Goal: Task Accomplishment & Management: Complete application form

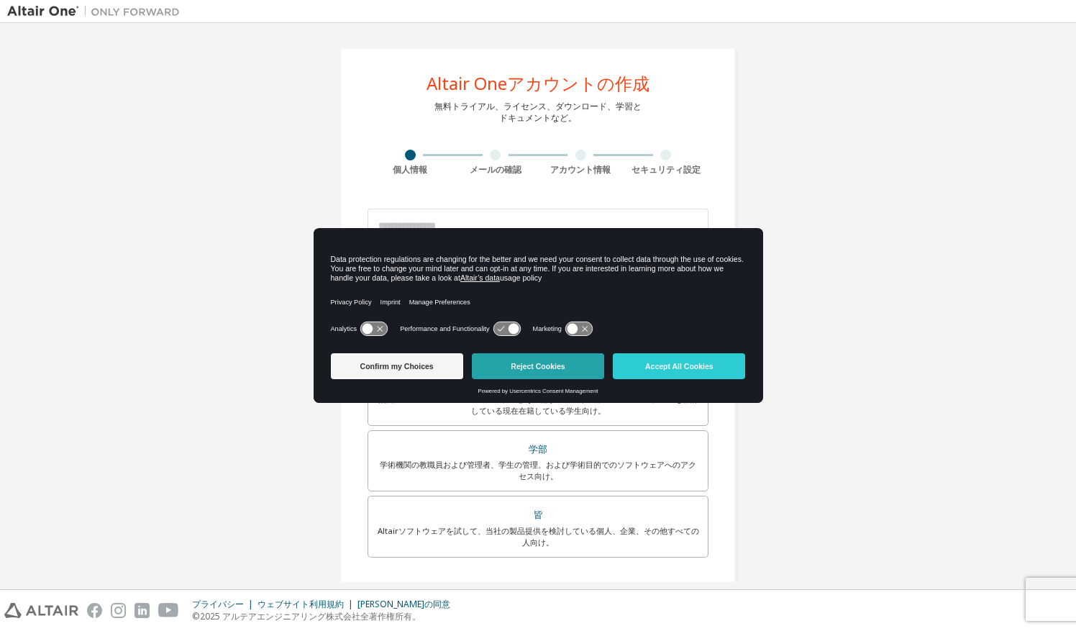
click at [543, 368] on button "Reject Cookies" at bounding box center [538, 366] width 132 height 26
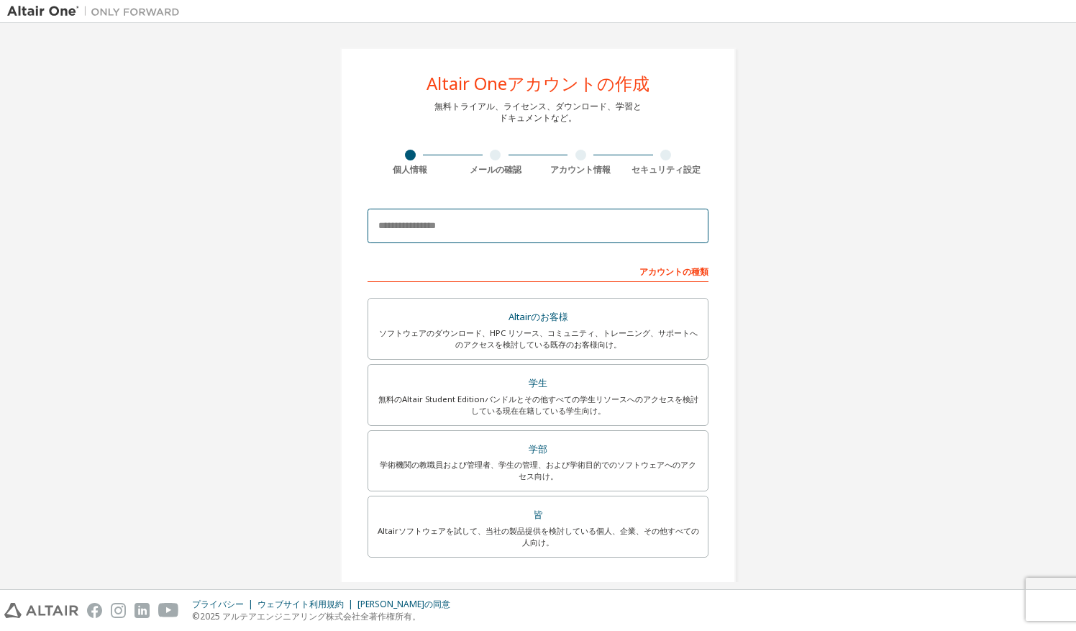
click at [521, 227] on input "email" at bounding box center [538, 226] width 341 height 35
type input "**********"
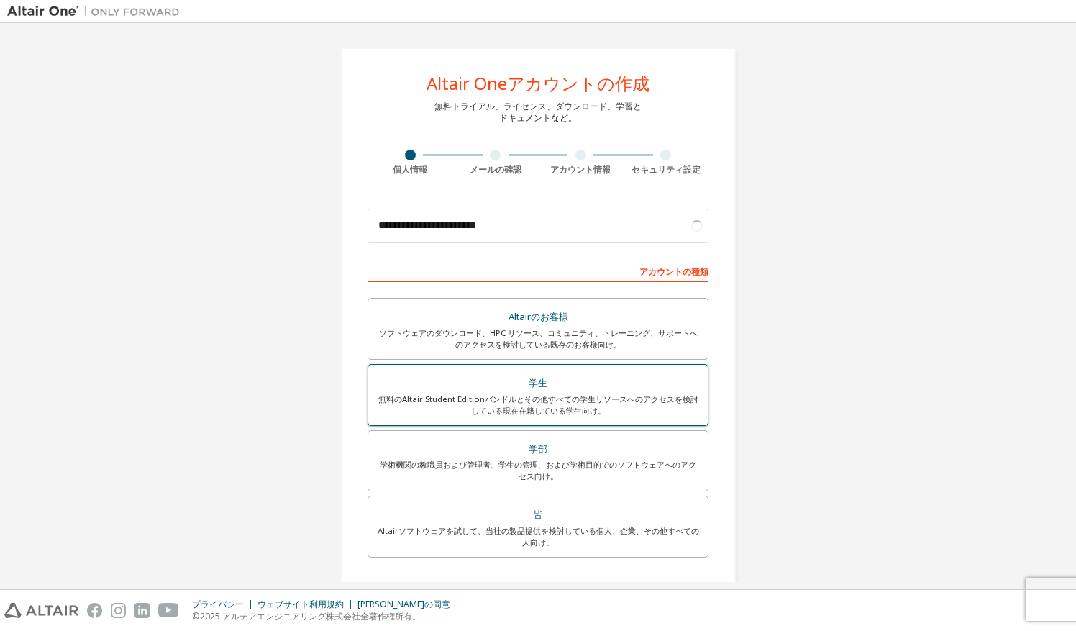
click at [528, 403] on div "無料のAltair Student Editionバンドルとその他すべての学生リソースへのアクセスを検討している現在在籍している学生向け。" at bounding box center [538, 404] width 322 height 23
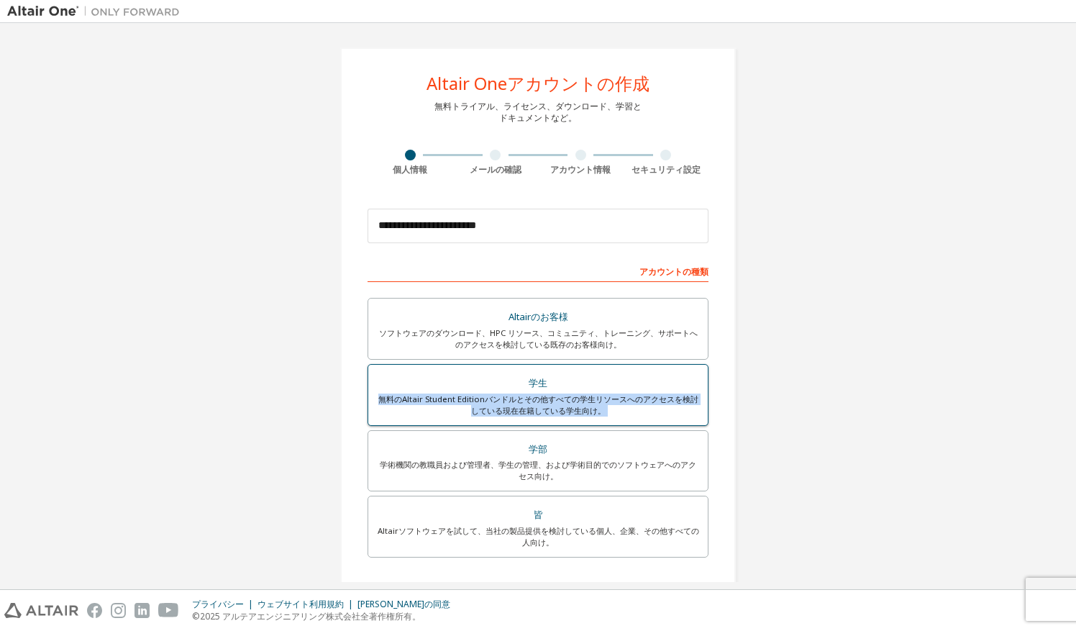
click at [528, 403] on div "無料のAltair Student Editionバンドルとその他すべての学生リソースへのアクセスを検討している現在在籍している学生向け。" at bounding box center [538, 404] width 322 height 23
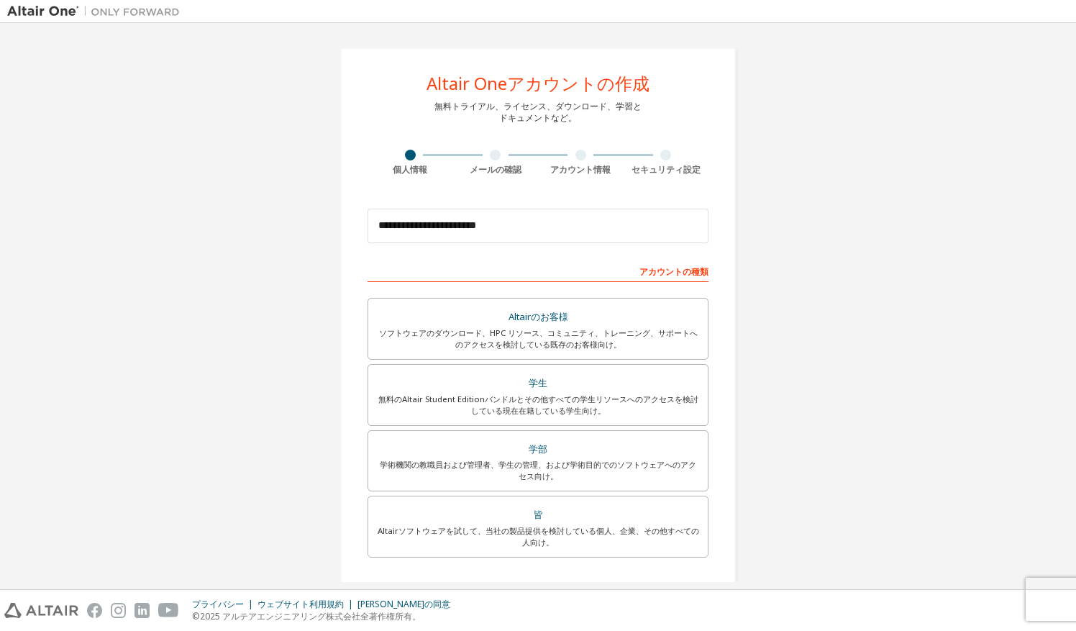
click at [468, 162] on div "メールの確認" at bounding box center [496, 163] width 86 height 26
click at [508, 237] on input "**********" at bounding box center [538, 226] width 341 height 35
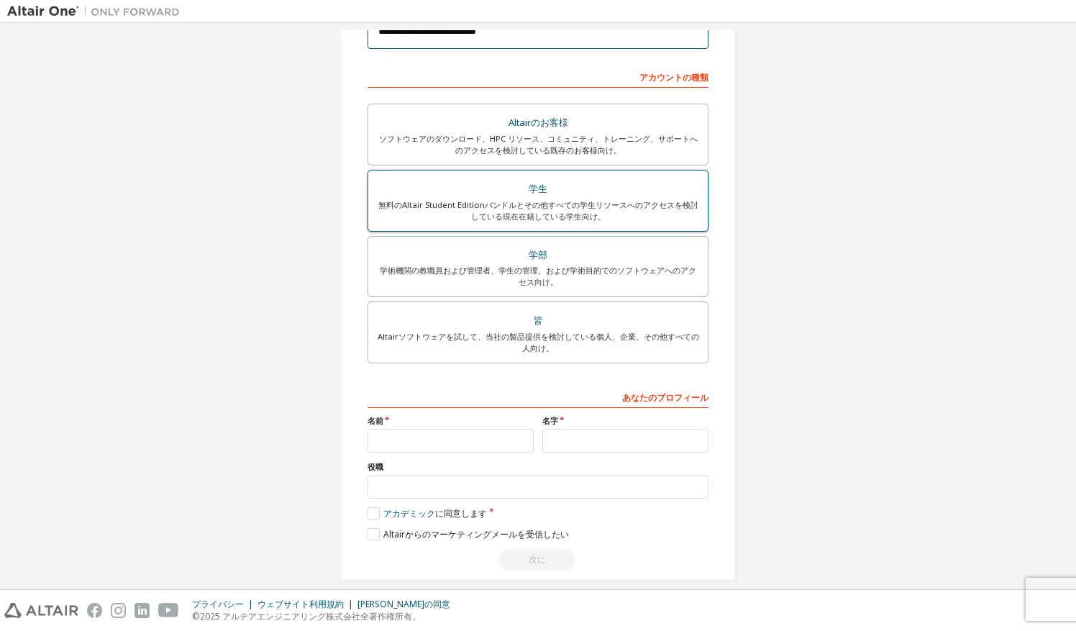
scroll to position [206, 0]
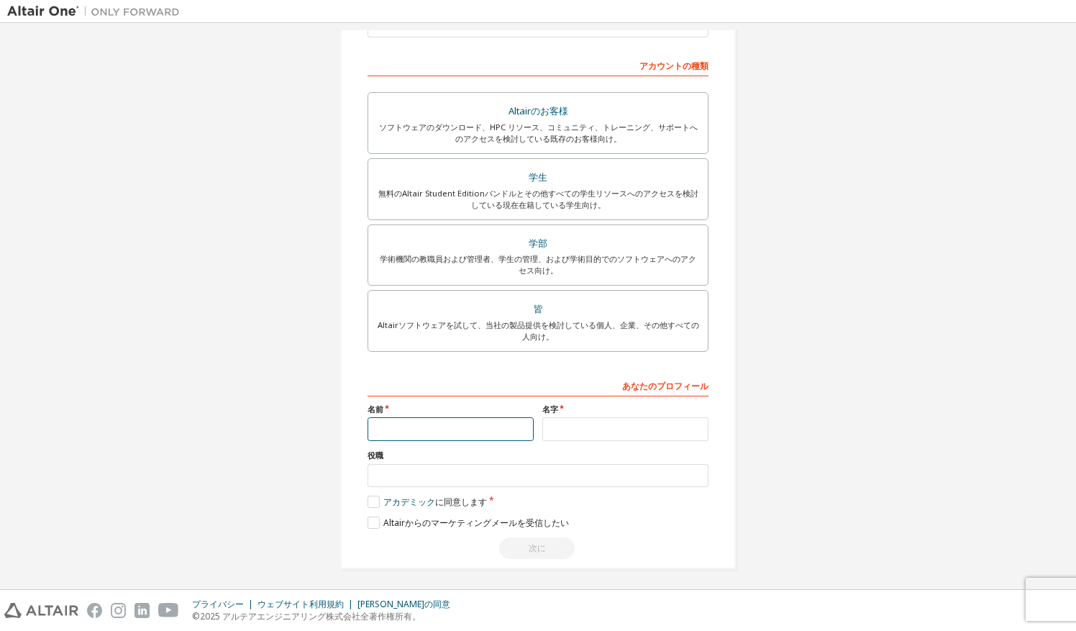
click at [498, 432] on input "text" at bounding box center [451, 429] width 166 height 24
type input "******"
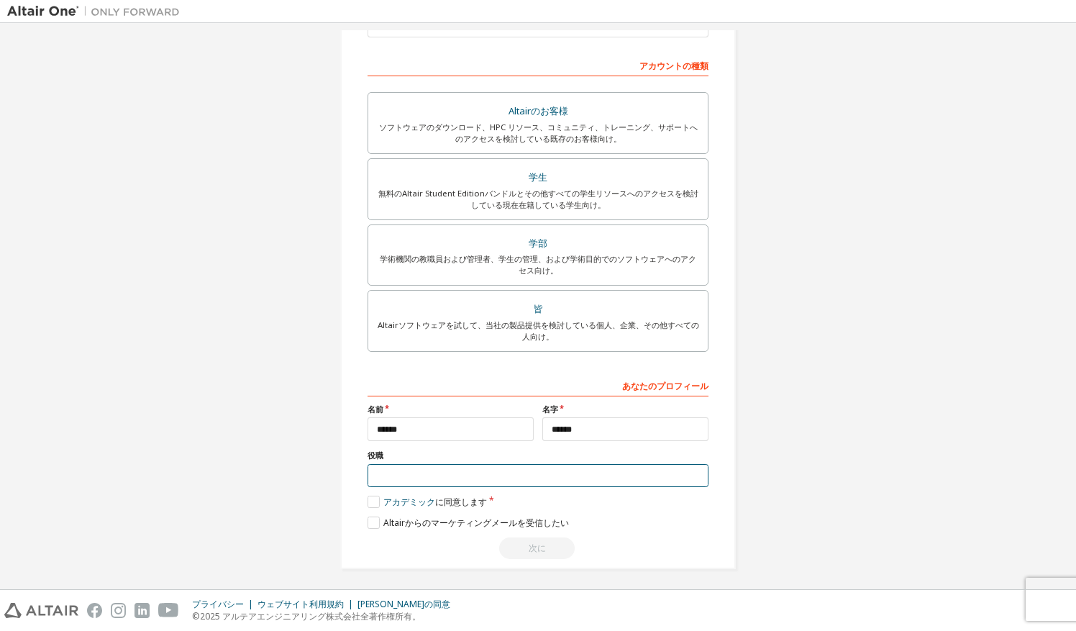
click at [465, 476] on input "text" at bounding box center [538, 476] width 341 height 24
click at [378, 496] on label "アカデミック に同意します" at bounding box center [427, 502] width 119 height 12
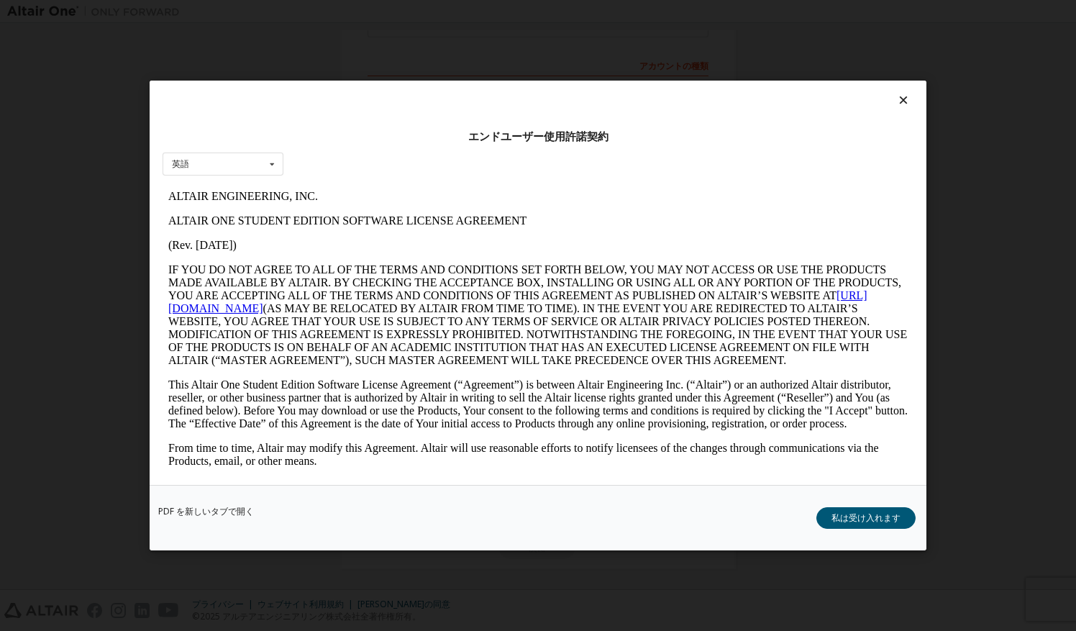
scroll to position [0, 0]
click at [839, 518] on button "私は受け入れます" at bounding box center [865, 518] width 99 height 22
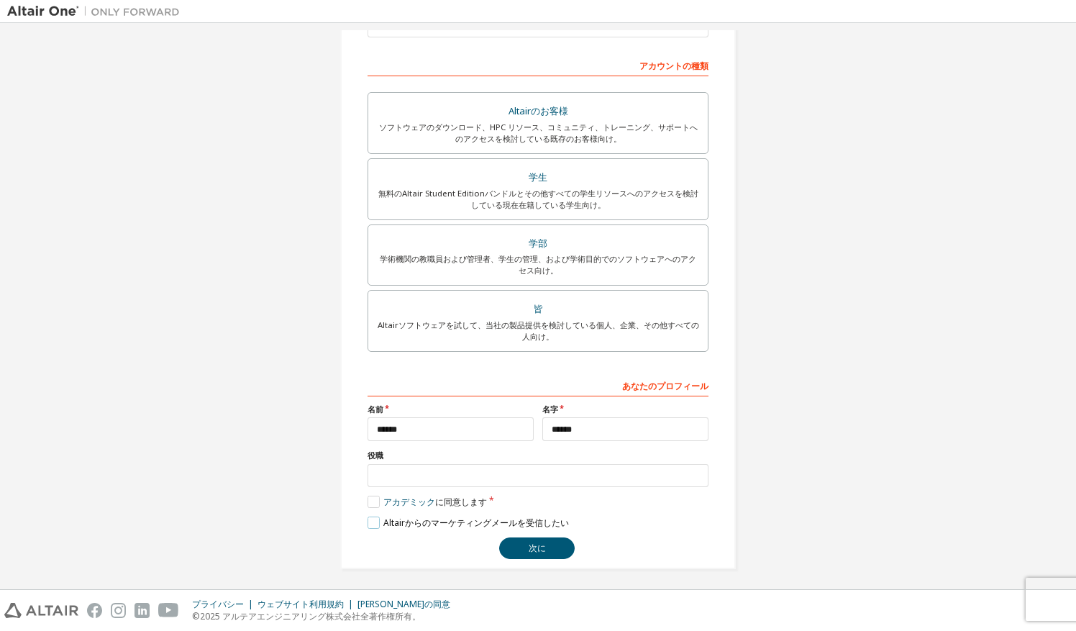
click at [373, 522] on label "Altairからのマーケティングメールを受信したい" at bounding box center [468, 522] width 201 height 12
click at [531, 537] on button "次に" at bounding box center [537, 548] width 76 height 22
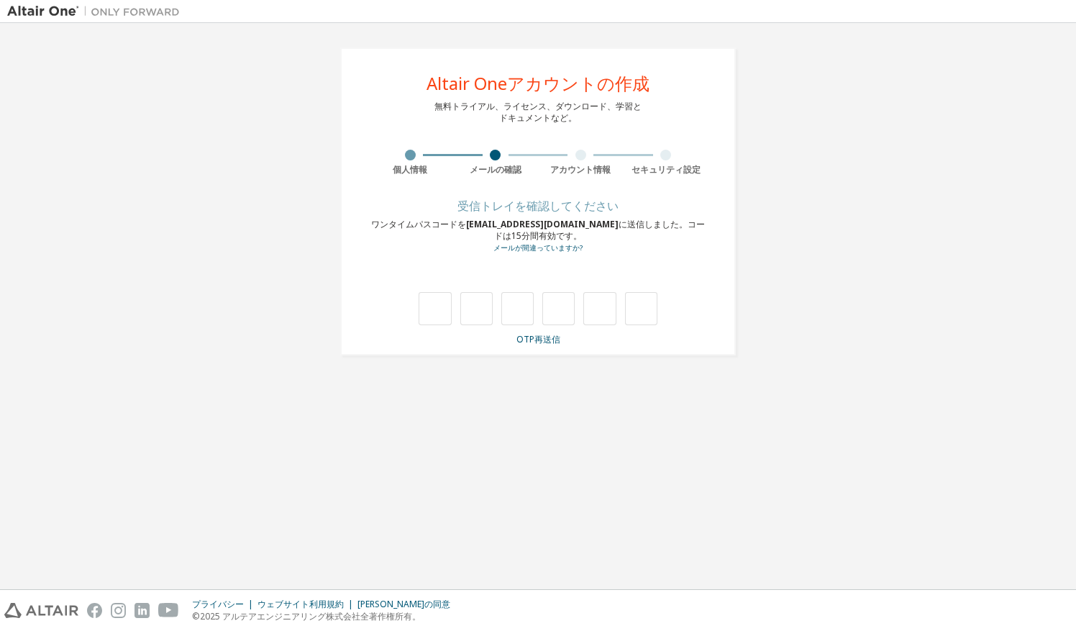
type input "*"
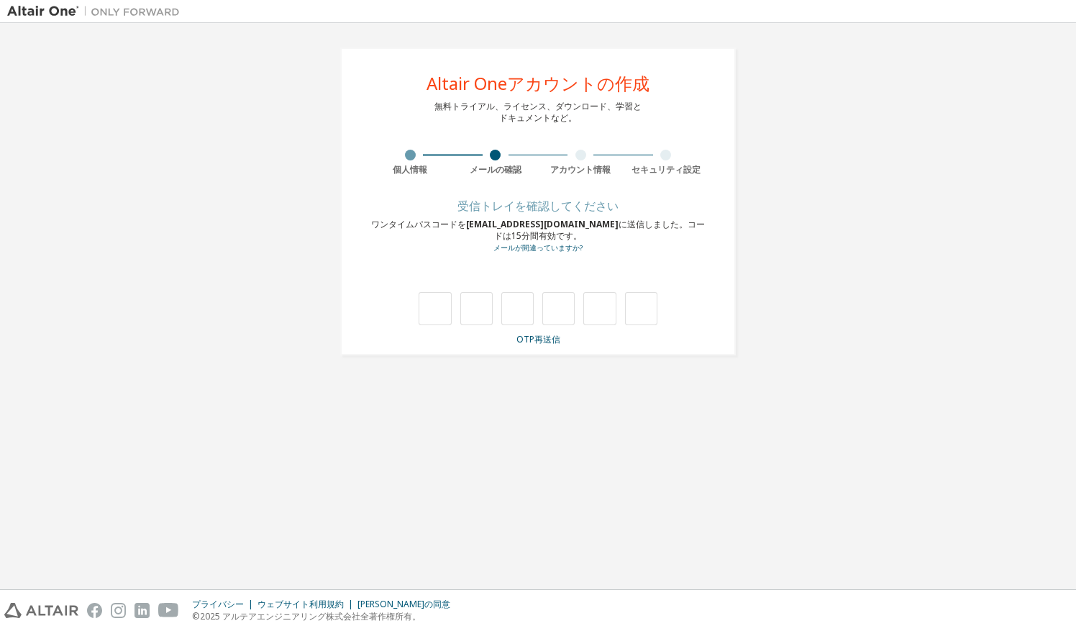
type input "*"
